Goal: Task Accomplishment & Management: Complete application form

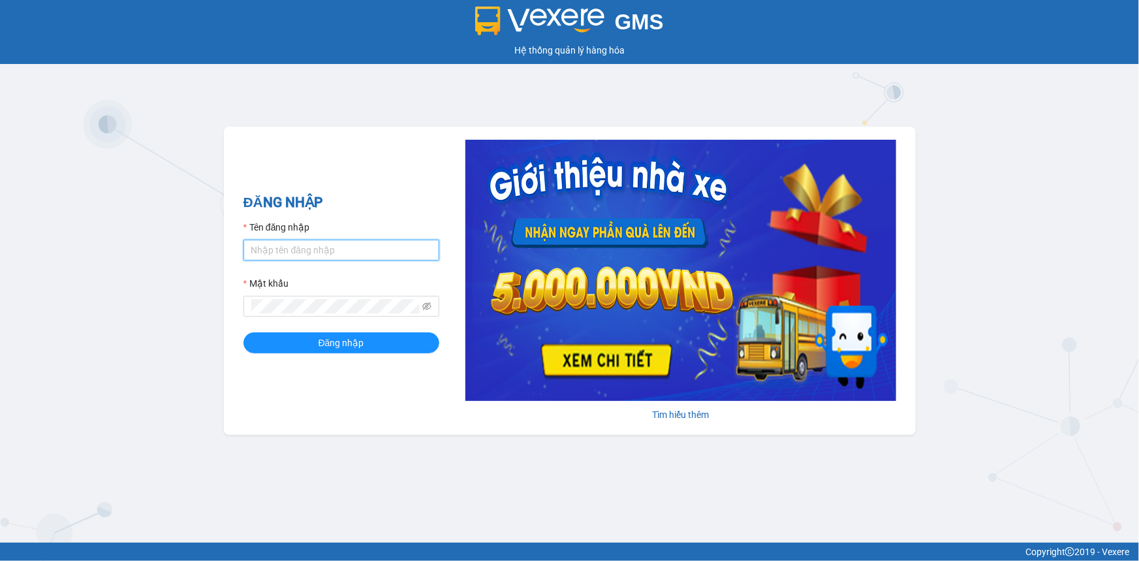
click at [347, 247] on input "Tên đăng nhập" at bounding box center [341, 250] width 196 height 21
type input "ngansg.giaphuc"
click at [428, 308] on icon "eye-invisible" at bounding box center [426, 306] width 9 height 9
click at [379, 341] on button "Đăng nhập" at bounding box center [341, 342] width 196 height 21
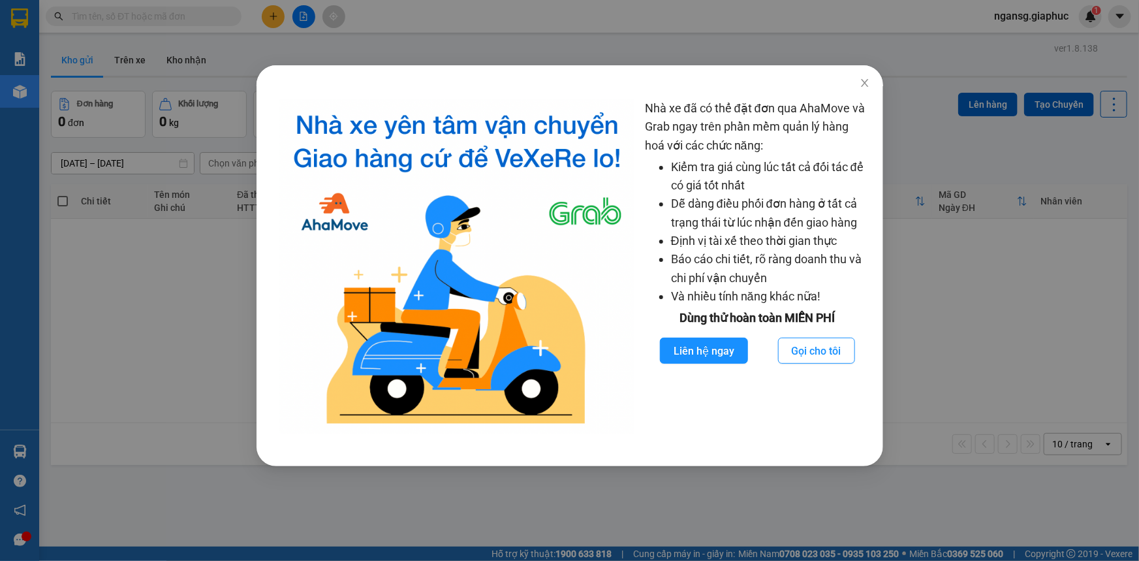
click at [861, 80] on div "Nhà xe đã có thể đặt đơn qua AhaMove và Grab ngay trên phần mềm quản lý hàng ho…" at bounding box center [569, 280] width 1139 height 561
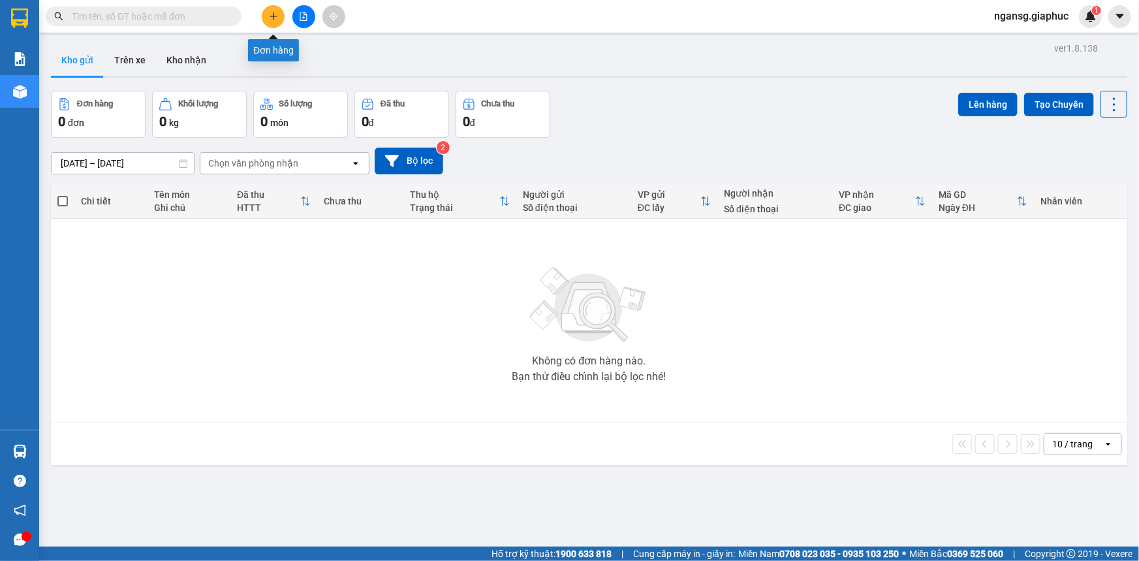
click at [277, 12] on icon "plus" at bounding box center [273, 16] width 9 height 9
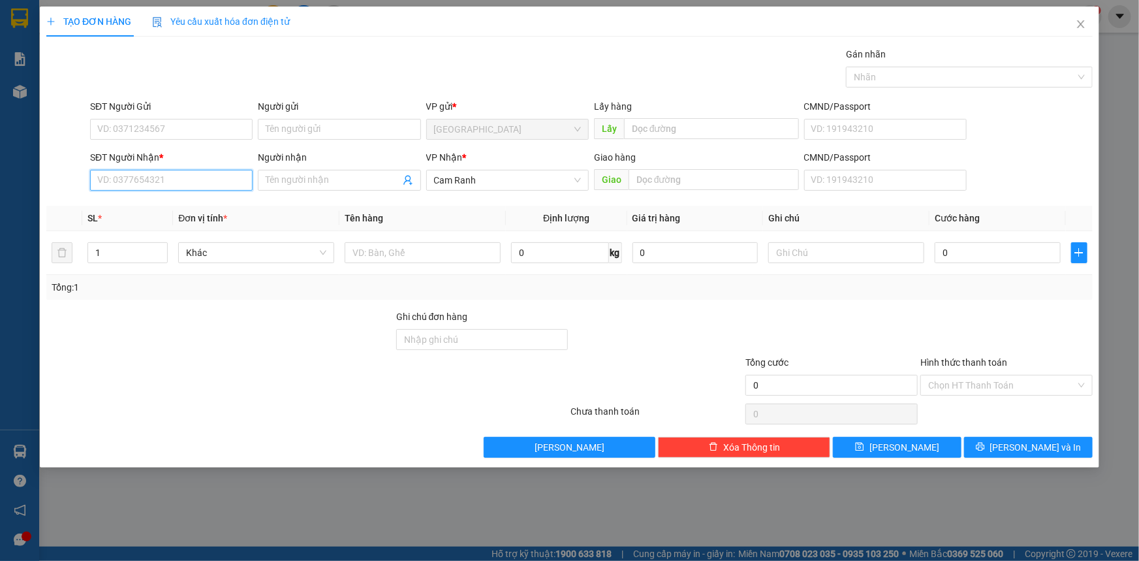
click at [208, 183] on input "SĐT Người Nhận *" at bounding box center [171, 180] width 163 height 21
click at [200, 204] on div "0908081259 - THỦY" at bounding box center [171, 206] width 147 height 14
type input "0908081259"
type input "THỦY"
type input "0908081259"
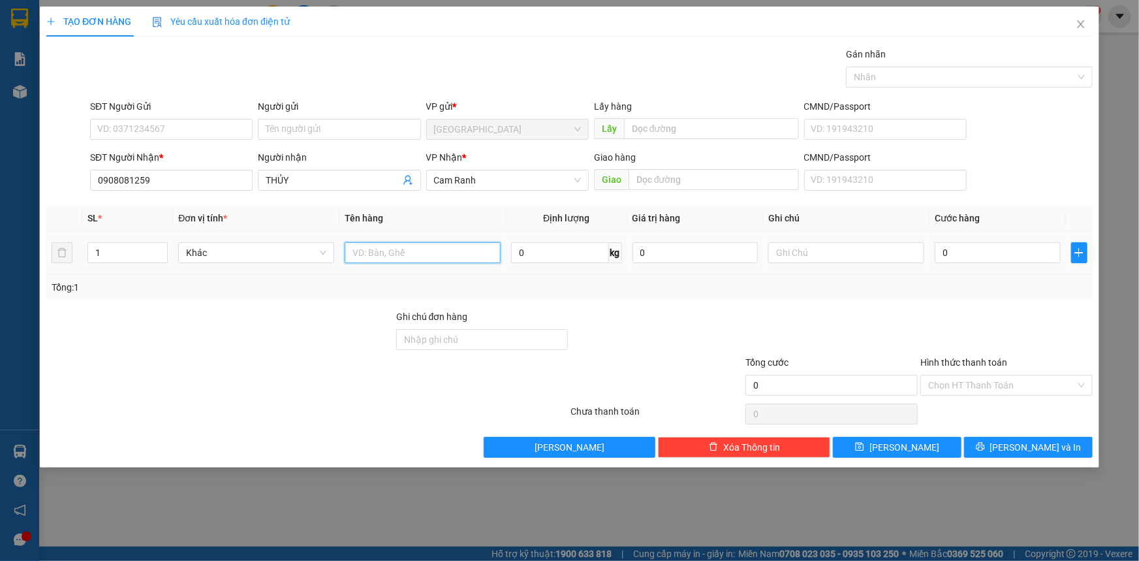
click at [374, 255] on input "text" at bounding box center [423, 252] width 156 height 21
type input "01 THÙNG XỐP"
drag, startPoint x: 713, startPoint y: 342, endPoint x: 789, endPoint y: 363, distance: 78.5
click at [714, 342] on div at bounding box center [656, 332] width 175 height 46
click at [996, 262] on input "0" at bounding box center [998, 252] width 126 height 21
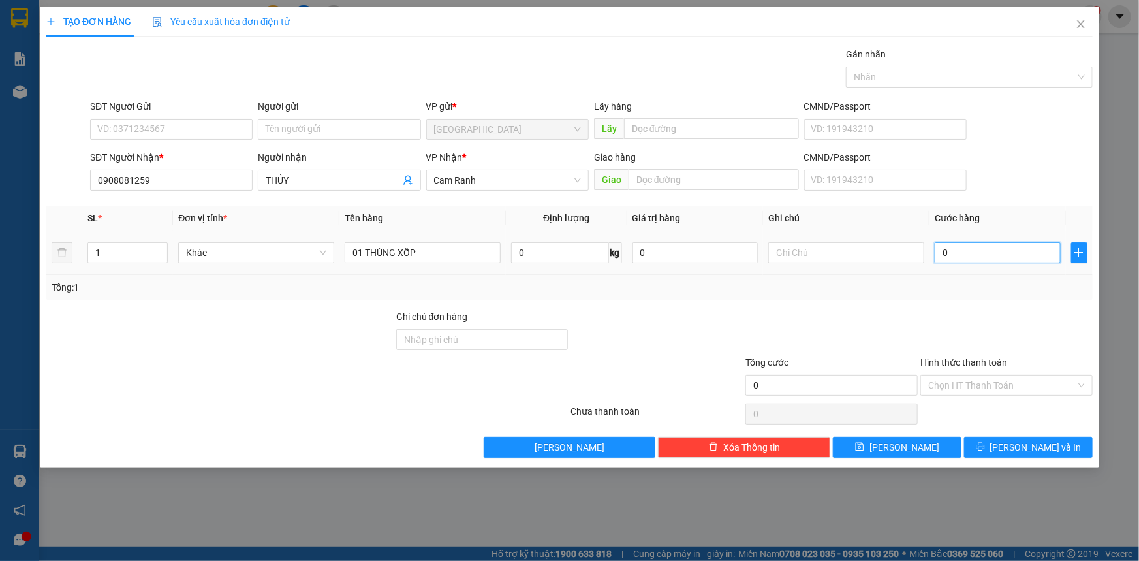
type input "1"
type input "10"
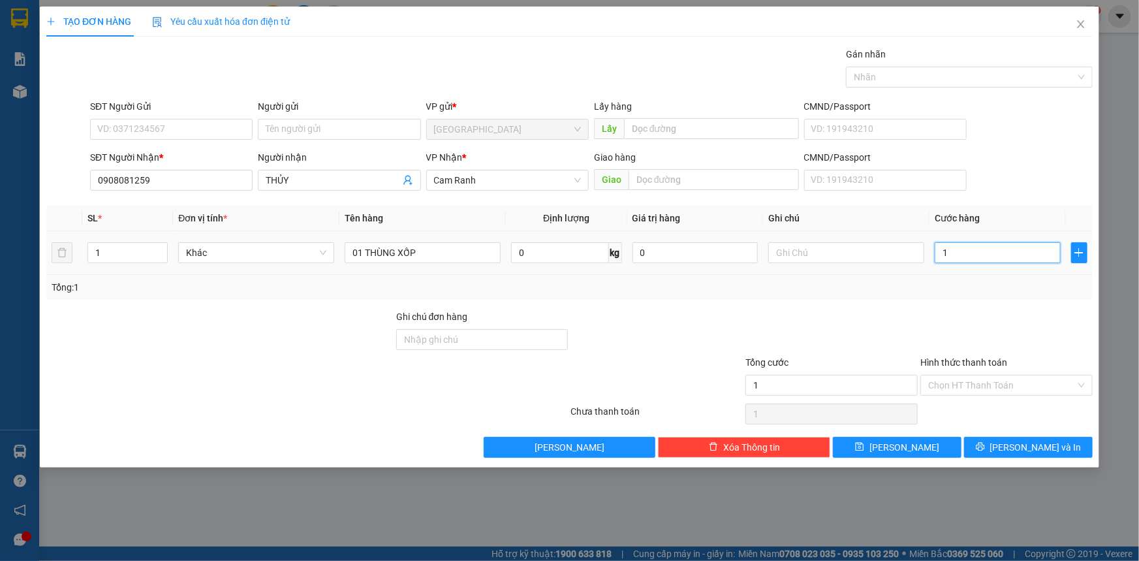
type input "10"
type input "100"
type input "100.000"
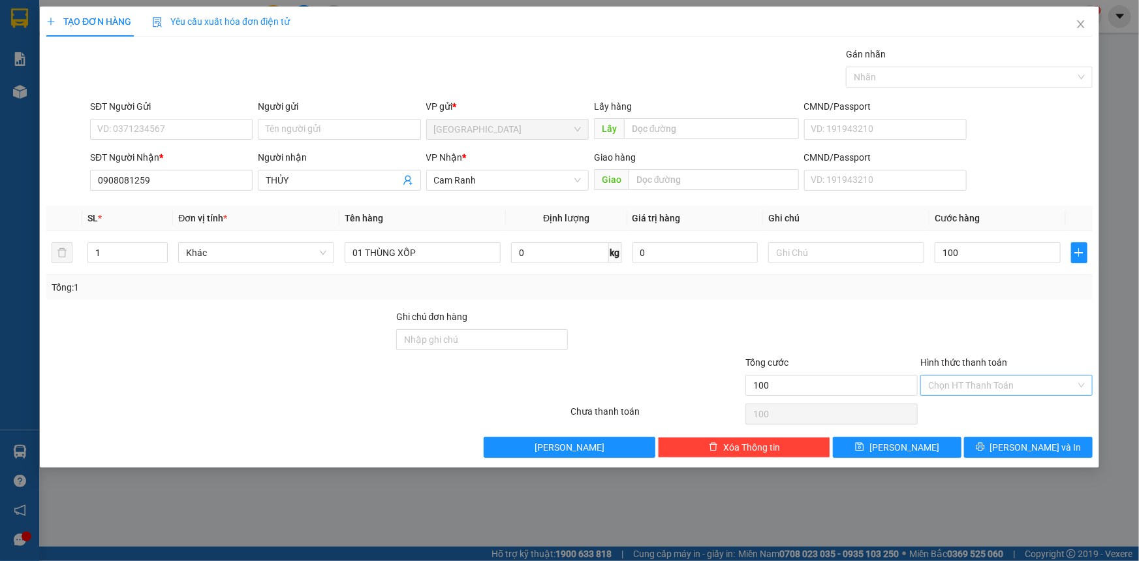
type input "100.000"
click at [976, 380] on input "Hình thức thanh toán" at bounding box center [1001, 385] width 147 height 20
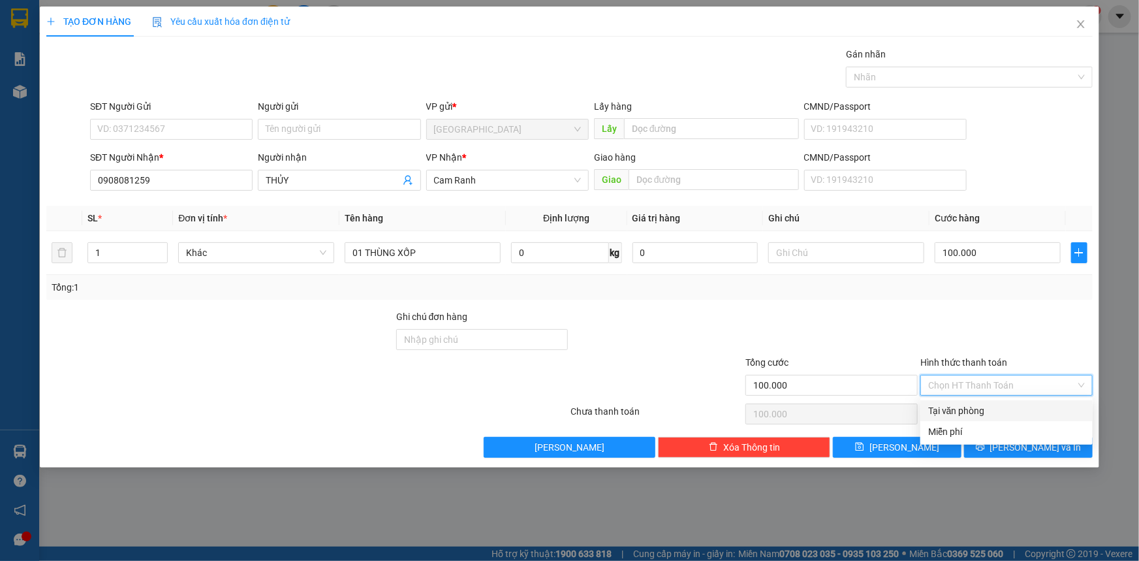
click at [943, 315] on div at bounding box center [1006, 332] width 175 height 46
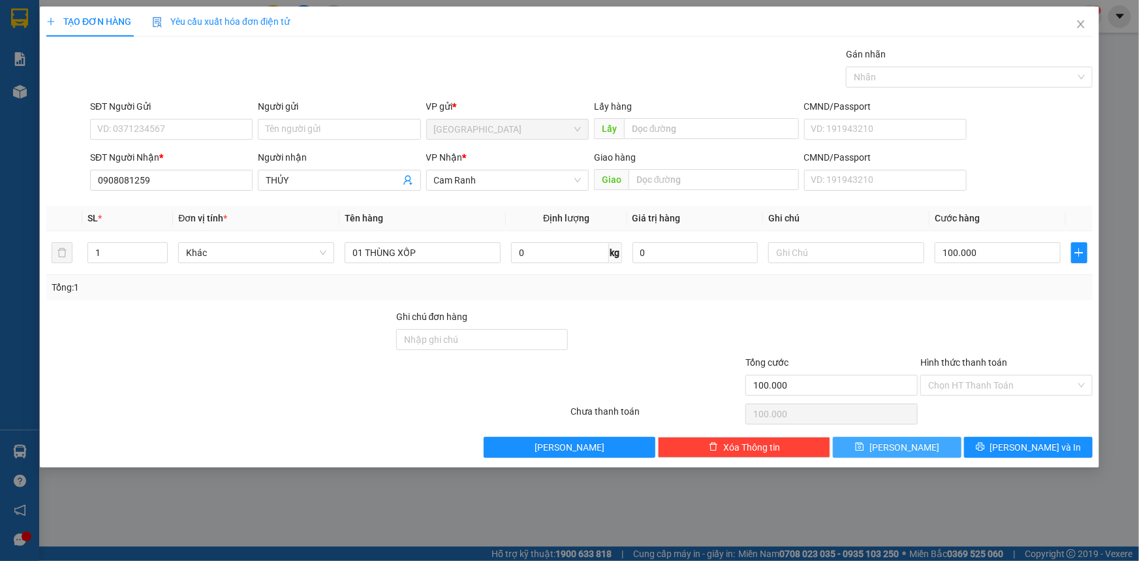
click at [932, 454] on button "Lưu" at bounding box center [897, 447] width 129 height 21
type input "0"
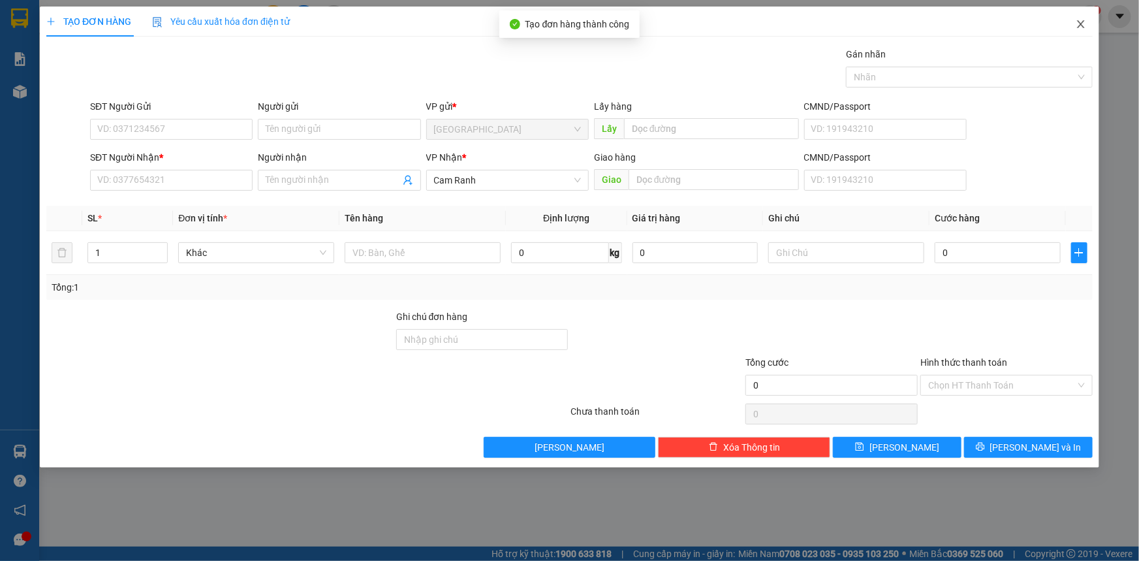
click at [1083, 33] on span "Close" at bounding box center [1081, 25] width 37 height 37
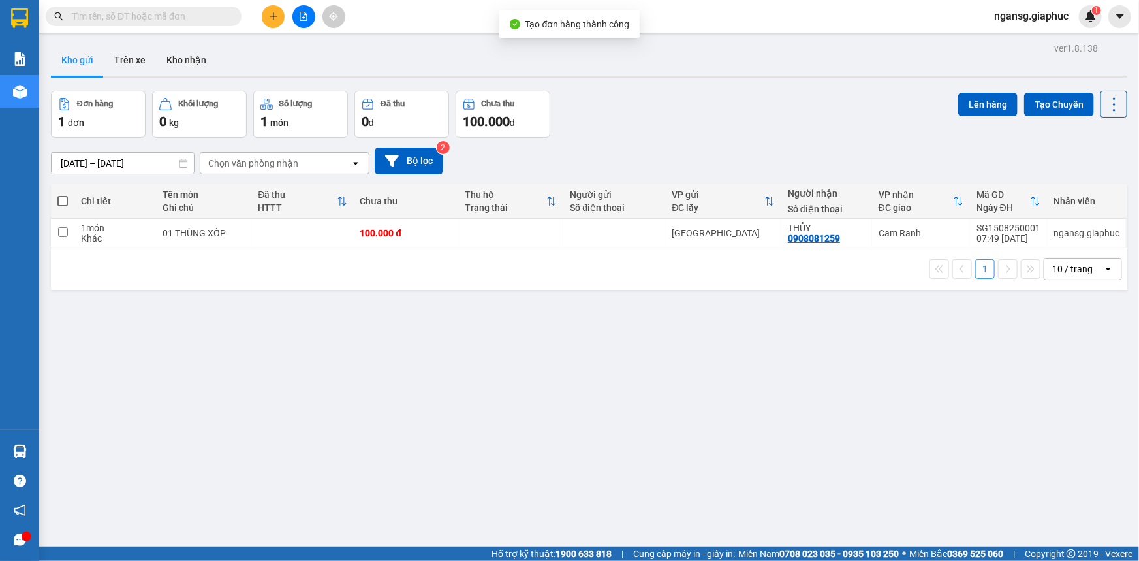
click at [617, 72] on div "Kho gửi Trên xe Kho nhận" at bounding box center [589, 61] width 1076 height 35
